Goal: Task Accomplishment & Management: Complete application form

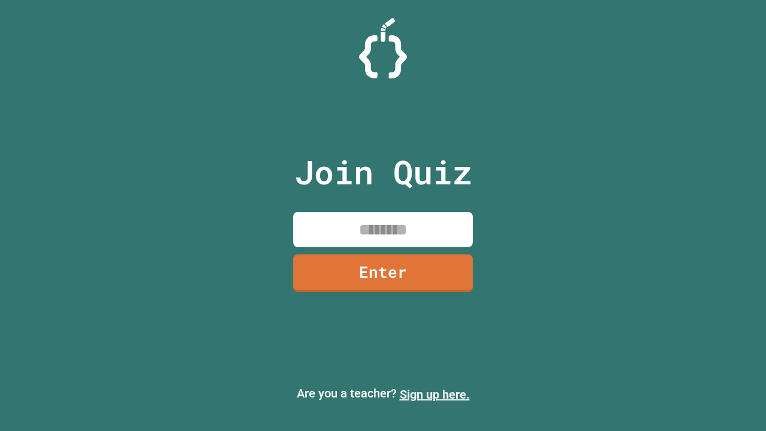
click at [435, 395] on link "Sign up here." at bounding box center [435, 394] width 70 height 14
